Goal: Transaction & Acquisition: Purchase product/service

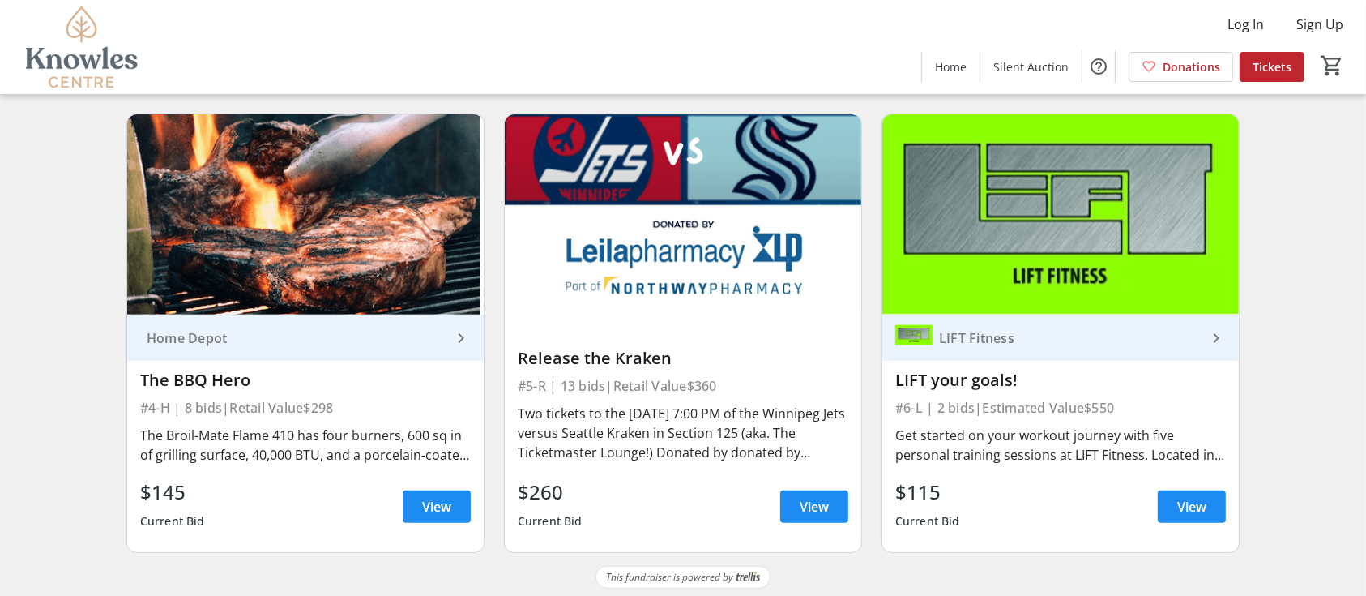
scroll to position [595, 0]
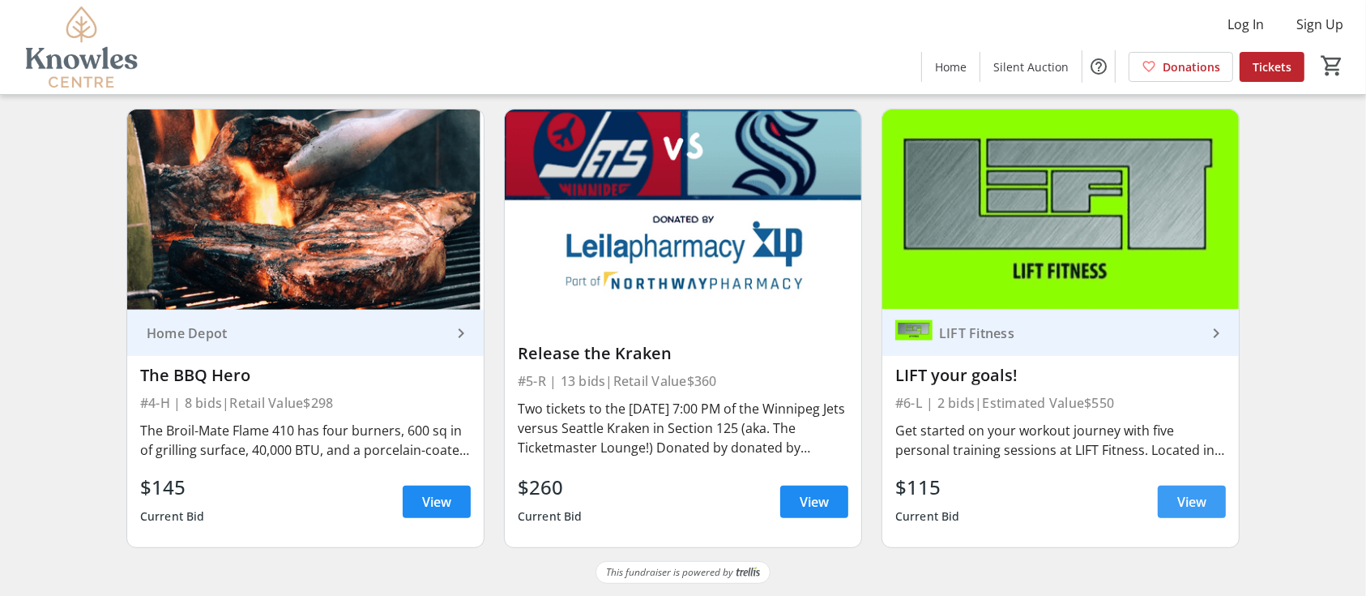
click at [1037, 446] on span at bounding box center [1192, 501] width 68 height 39
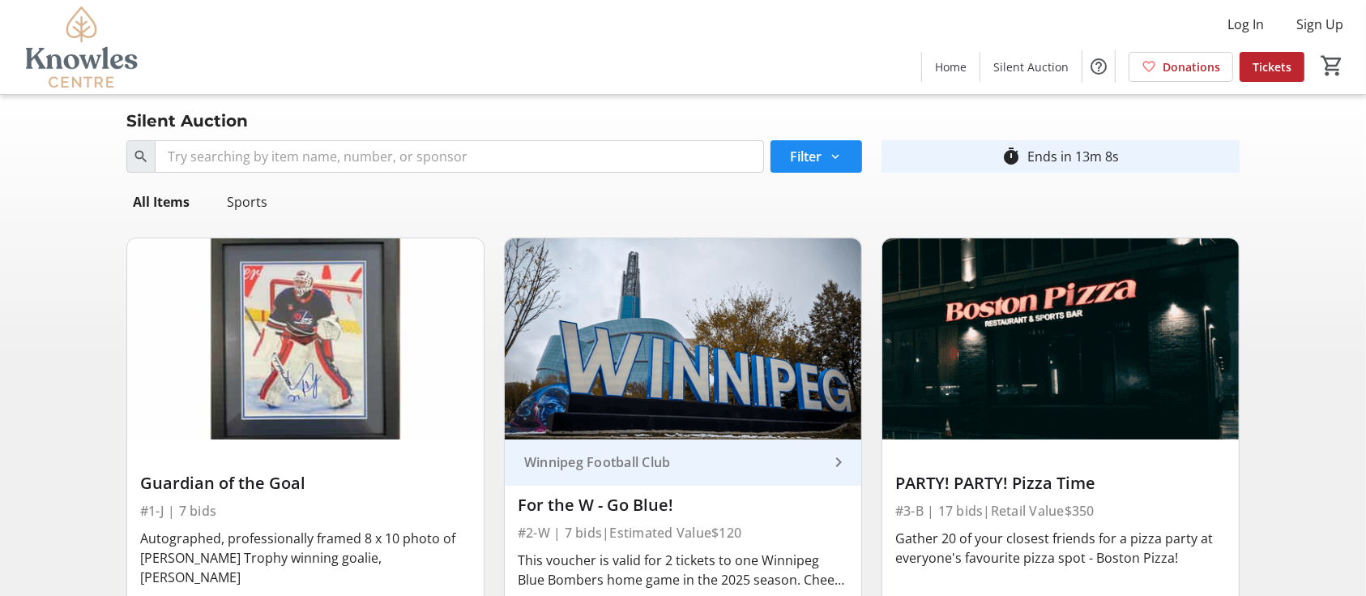
drag, startPoint x: 1260, startPoint y: 28, endPoint x: 1304, endPoint y: 203, distance: 180.7
click at [1037, 23] on span "Log In" at bounding box center [1246, 24] width 36 height 19
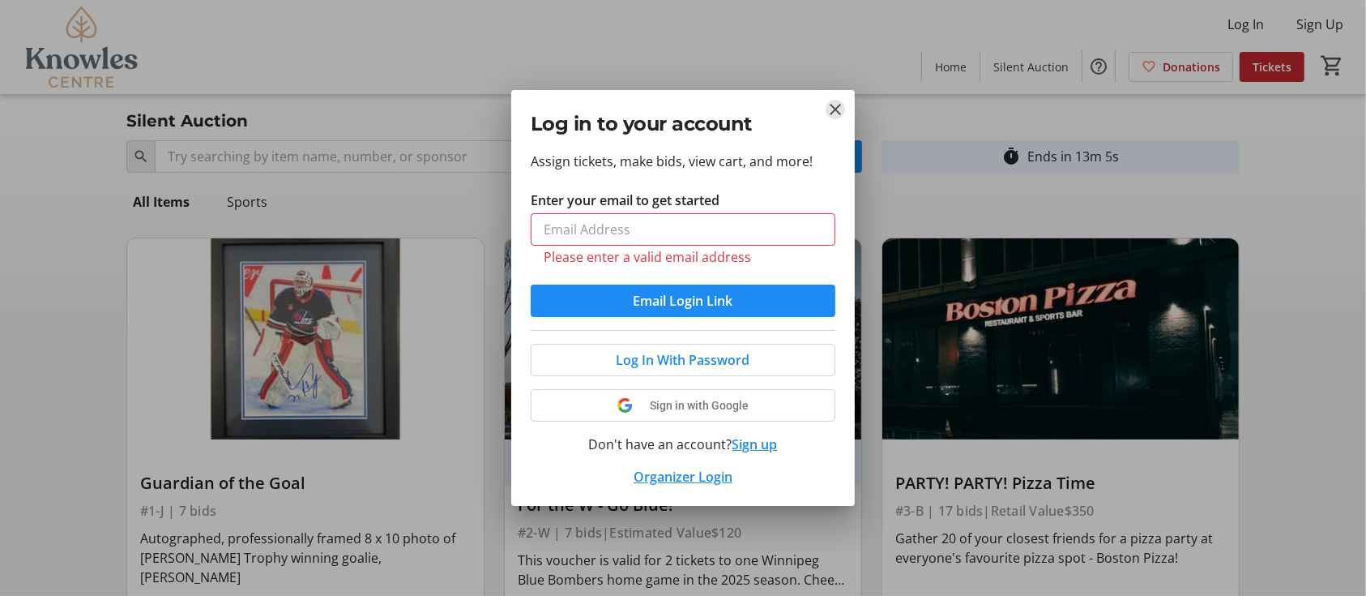
drag, startPoint x: 843, startPoint y: 120, endPoint x: 810, endPoint y: 68, distance: 61.6
click at [842, 118] on mat-icon "Close" at bounding box center [835, 109] width 19 height 19
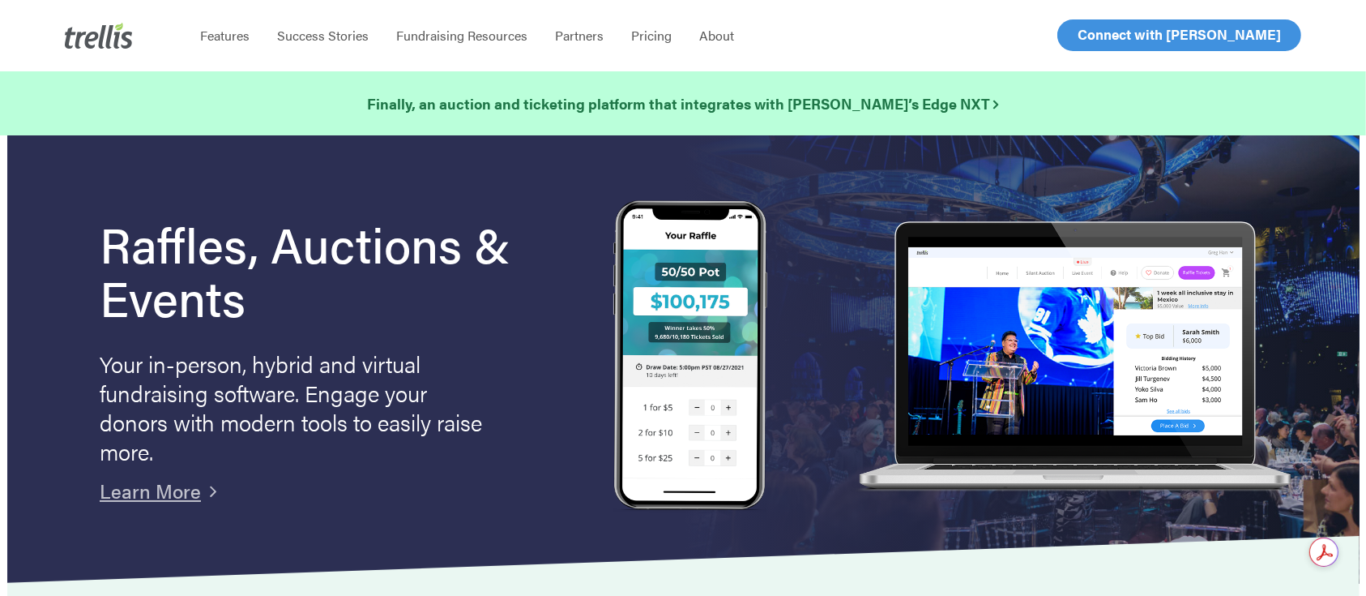
click at [1087, 35] on span "Log In" at bounding box center [1096, 34] width 39 height 19
